Goal: Transaction & Acquisition: Purchase product/service

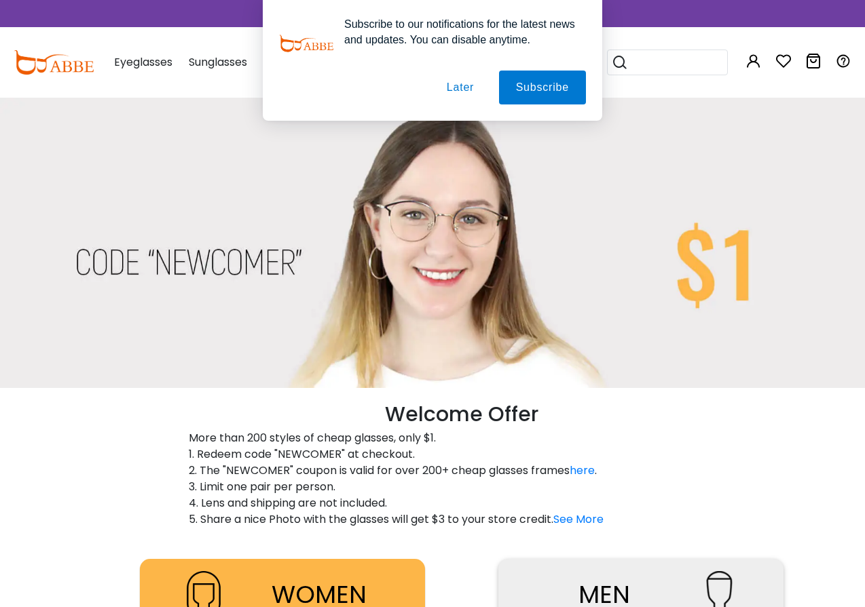
click at [462, 87] on button "Later" at bounding box center [460, 88] width 61 height 34
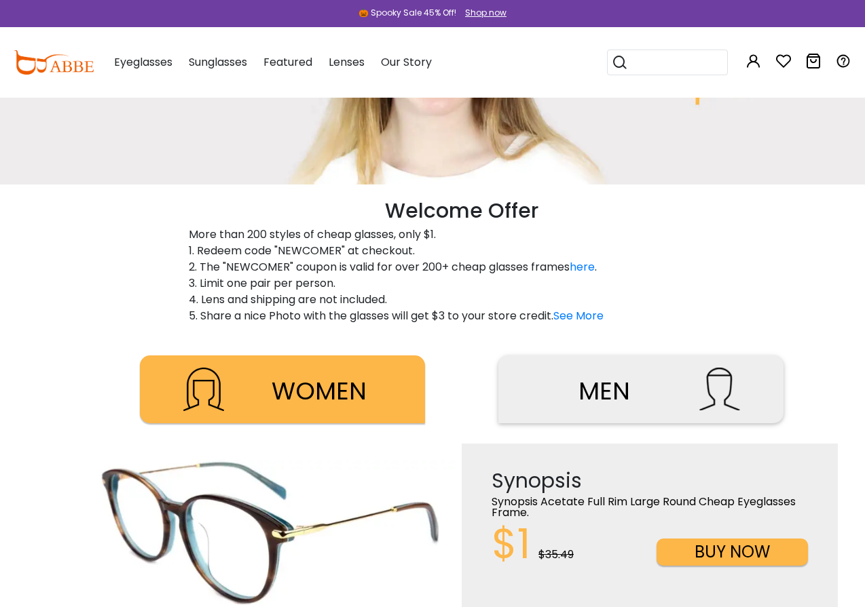
scroll to position [271, 0]
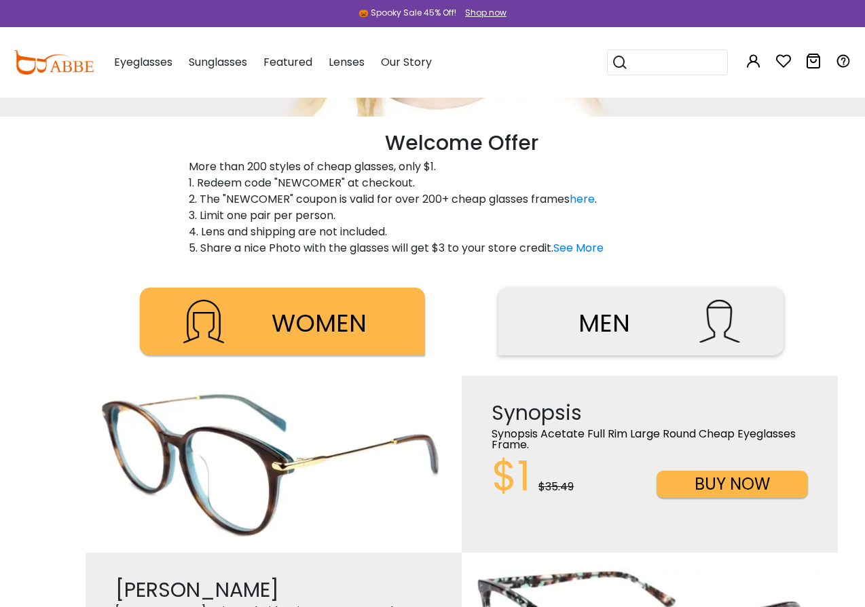
click at [320, 322] on span "WOMEN" at bounding box center [318, 323] width 95 height 35
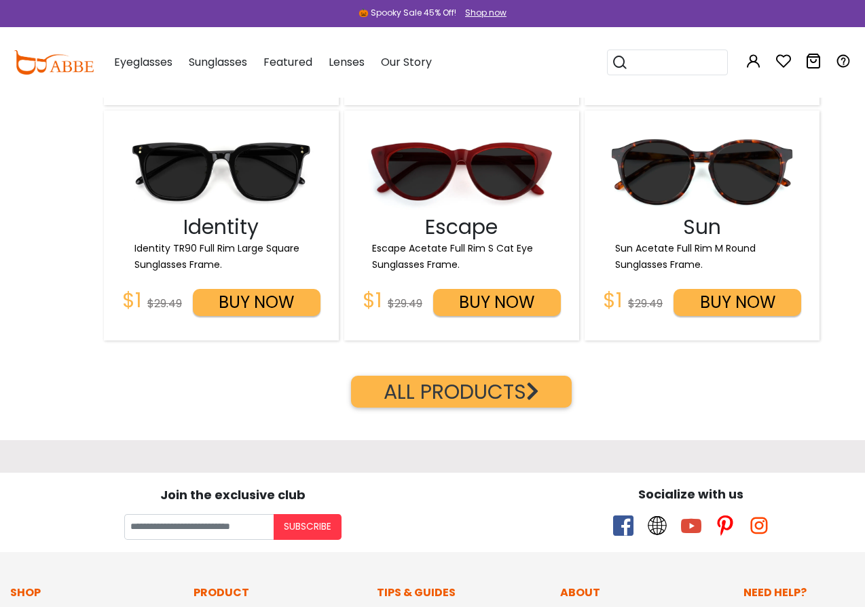
scroll to position [1968, 0]
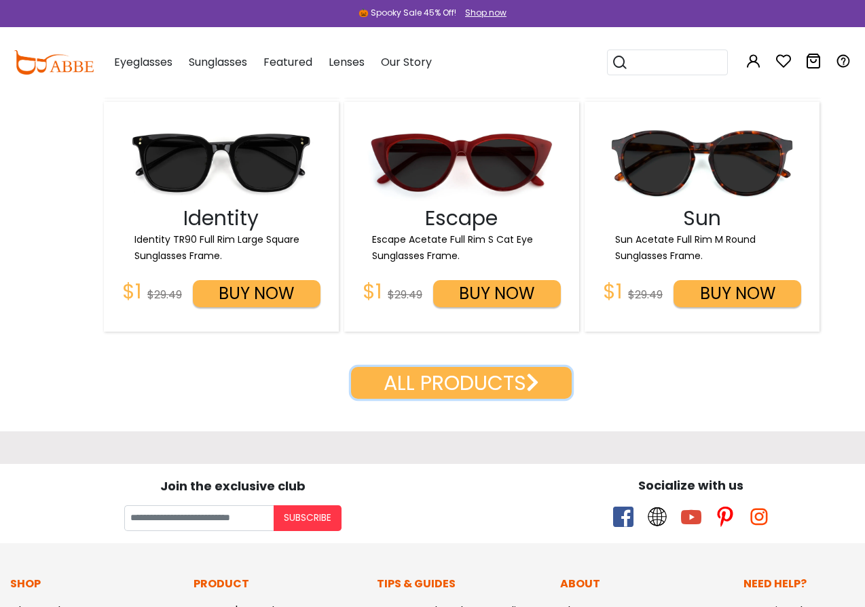
click at [422, 386] on button "ALL PRODUCTS" at bounding box center [461, 383] width 221 height 32
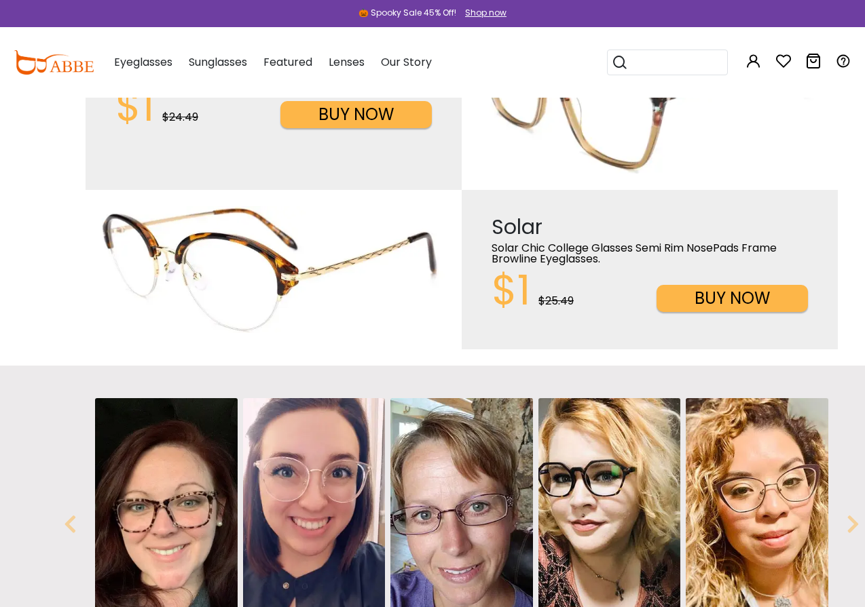
scroll to position [814, 0]
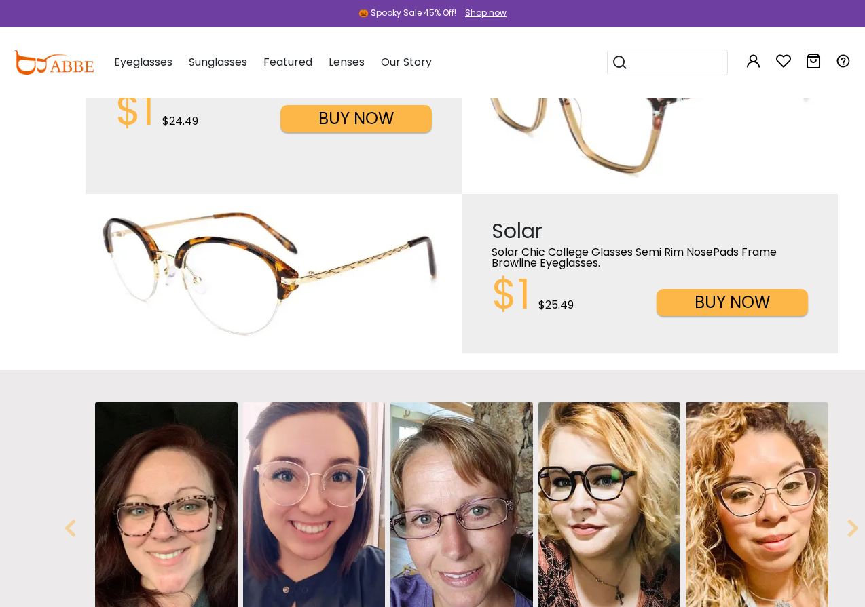
click at [657, 64] on input "search" at bounding box center [675, 62] width 95 height 24
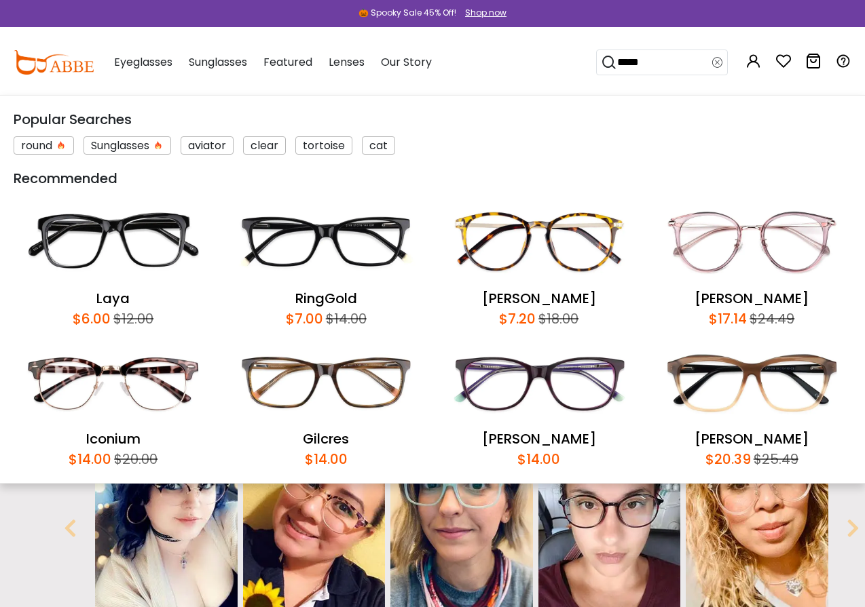
type input "*****"
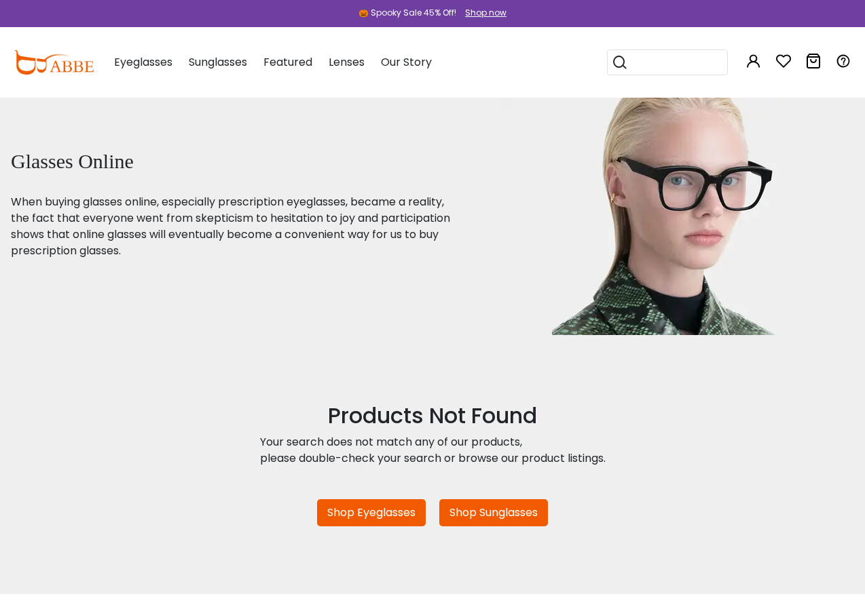
click at [650, 60] on input "search" at bounding box center [675, 62] width 95 height 24
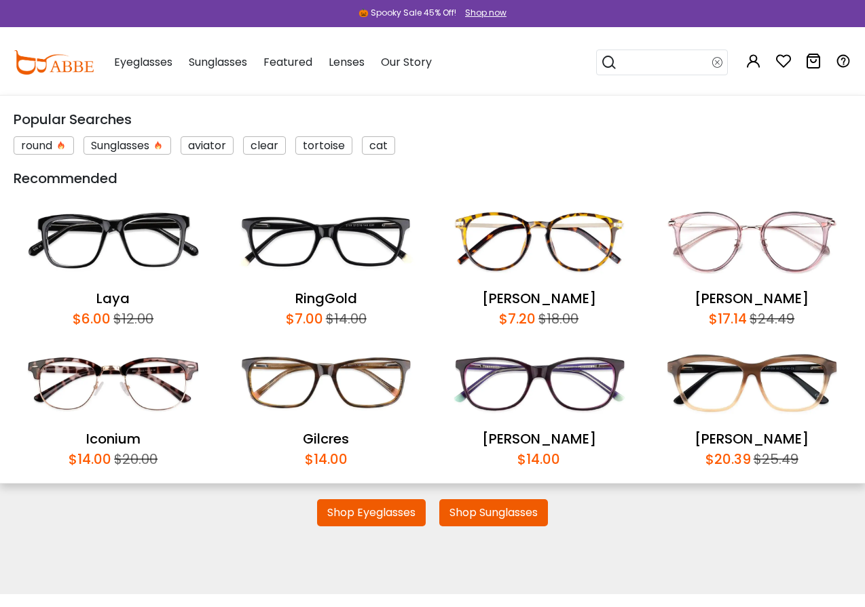
click at [643, 67] on input "search" at bounding box center [664, 62] width 95 height 24
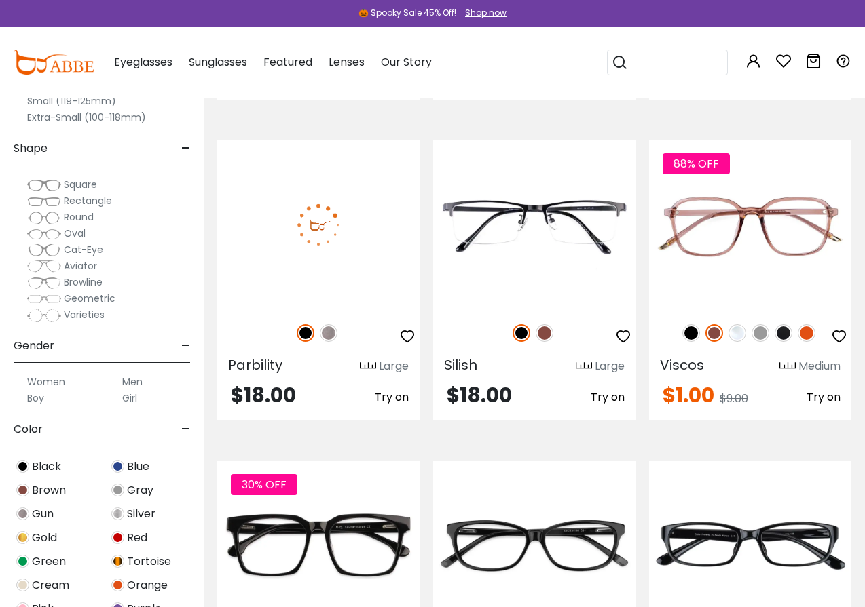
scroll to position [1900, 0]
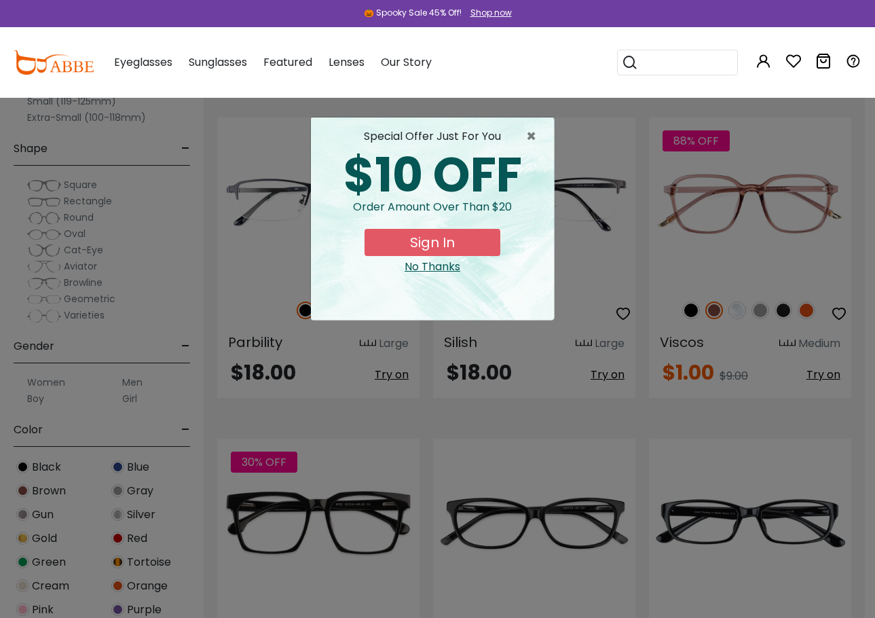
click at [434, 266] on div "No Thanks" at bounding box center [432, 267] width 221 height 16
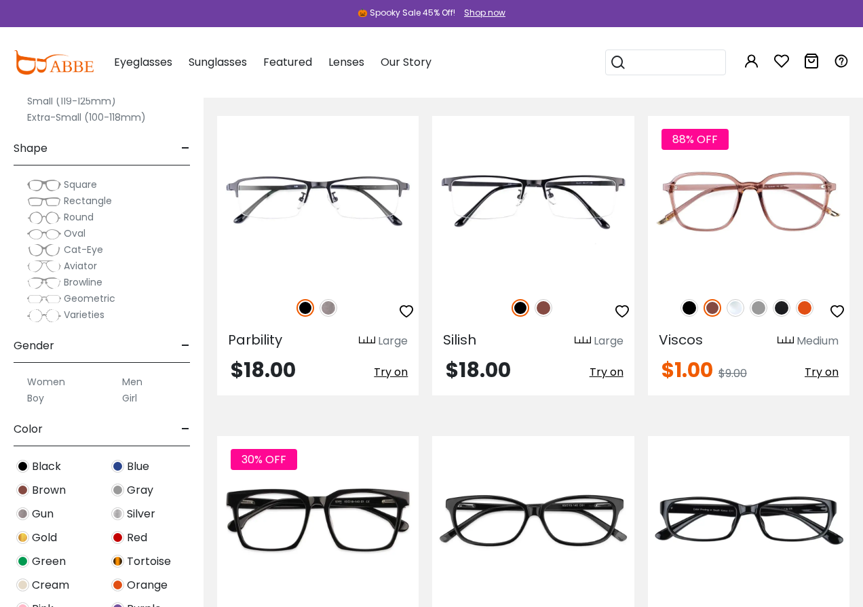
scroll to position [1900, 0]
